Goal: Information Seeking & Learning: Find specific fact

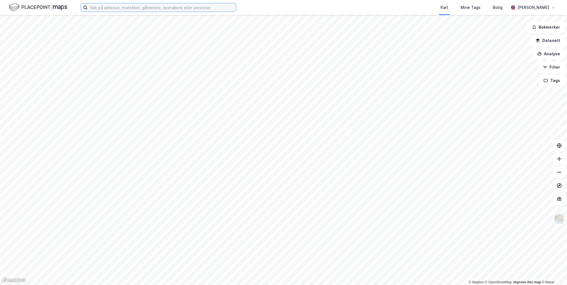
click at [121, 7] on input at bounding box center [162, 7] width 148 height 8
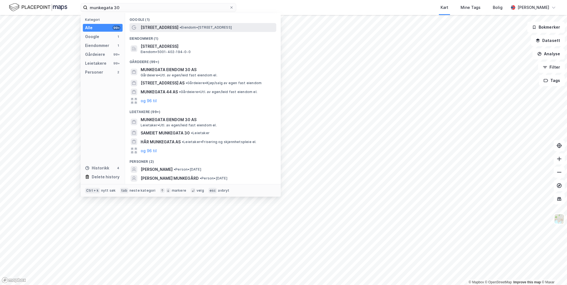
click at [167, 28] on span "[STREET_ADDRESS]" at bounding box center [160, 27] width 38 height 7
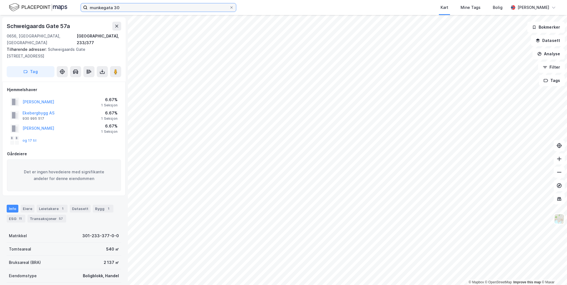
click at [130, 8] on input "munkegata 30" at bounding box center [159, 7] width 142 height 8
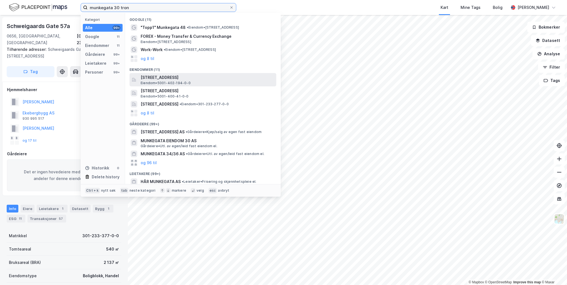
type input "munkegata 30 tron"
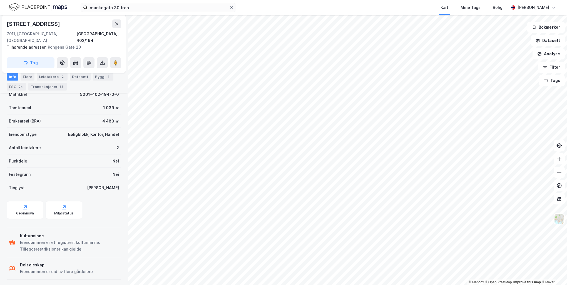
scroll to position [111, 0]
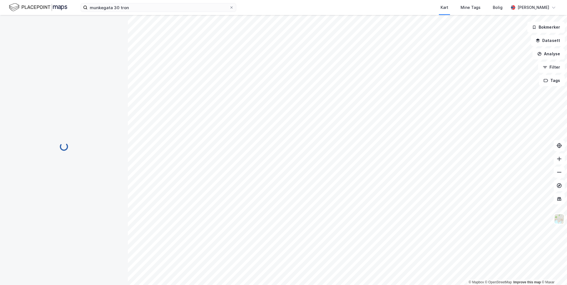
scroll to position [53, 0]
click at [124, 5] on input at bounding box center [162, 7] width 148 height 8
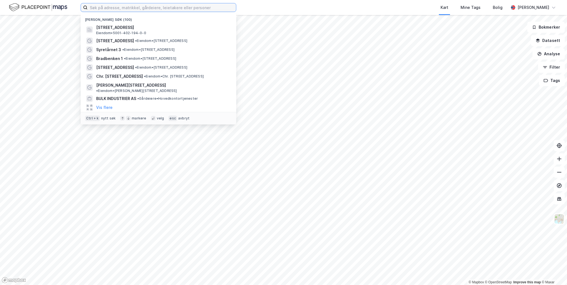
paste input "Middelthuns gate 29"
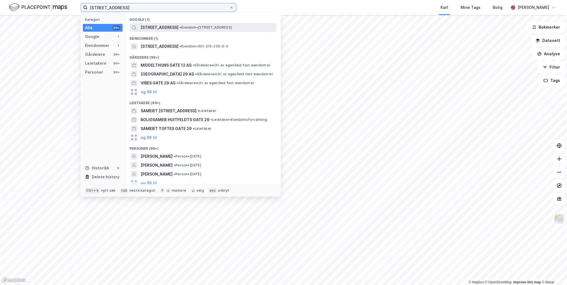
type input "Middelthuns gate 29"
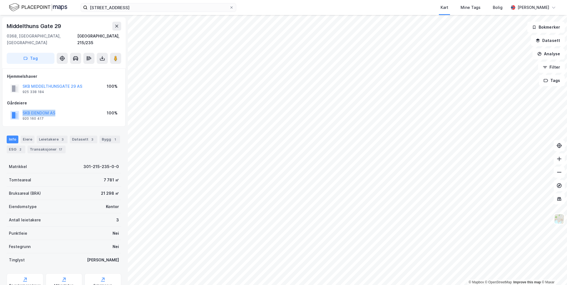
drag, startPoint x: 67, startPoint y: 108, endPoint x: 22, endPoint y: 105, distance: 45.1
click at [22, 109] on div "SKB EIENDOM AS 920 160 417 100%" at bounding box center [64, 115] width 114 height 13
copy button "SKB EIENDOM AS"
click at [353, 285] on html "Middelthuns gate 29 Kart Mine Tags Bolig Peder Norseng Bærvahr © Mapbox © OpenS…" at bounding box center [283, 142] width 567 height 285
click at [114, 53] on button at bounding box center [115, 58] width 11 height 11
